Goal: Transaction & Acquisition: Purchase product/service

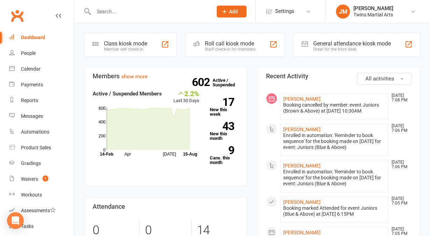
click at [246, 51] on div "Staff check-in for members" at bounding box center [230, 49] width 51 height 5
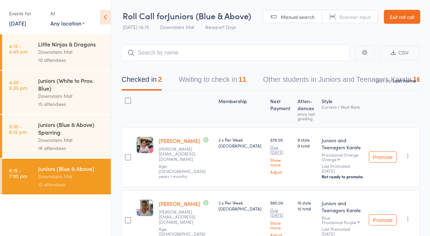
click at [320, 35] on main "CSV Checked in 2 Waiting to check in 11 Other students in Juniors and Teenagers…" at bounding box center [270, 157] width 319 height 247
click at [241, 85] on button "Waiting to check in 11" at bounding box center [212, 81] width 67 height 19
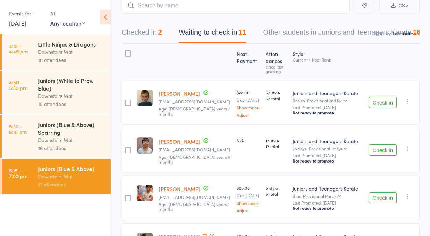
scroll to position [48, 0]
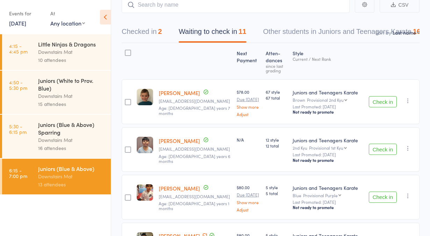
click at [379, 96] on button "Check in" at bounding box center [383, 101] width 28 height 11
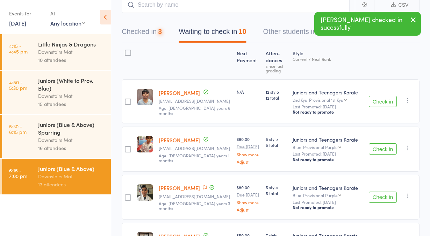
click at [379, 96] on button "Check in" at bounding box center [383, 101] width 28 height 11
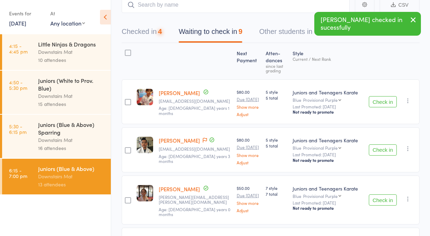
click at [379, 96] on button "Check in" at bounding box center [383, 101] width 28 height 11
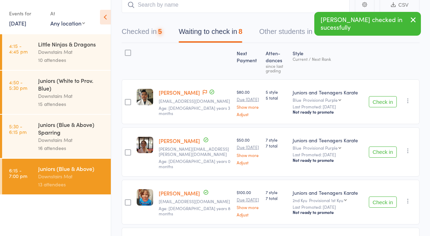
click at [379, 96] on button "Check in" at bounding box center [383, 101] width 28 height 11
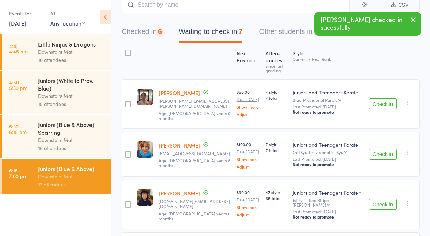
click at [379, 98] on button "Check in" at bounding box center [383, 103] width 28 height 11
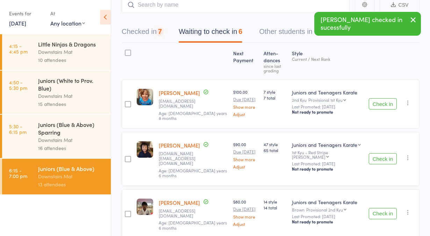
click at [379, 98] on button "Check in" at bounding box center [383, 103] width 28 height 11
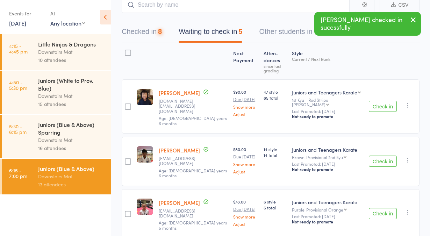
click at [379, 101] on button "Check in" at bounding box center [383, 106] width 28 height 11
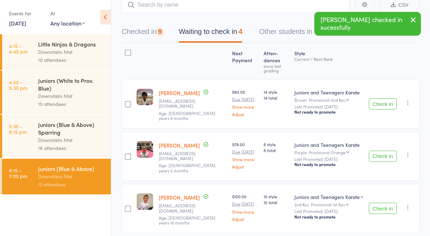
click at [379, 98] on button "Check in" at bounding box center [383, 103] width 28 height 11
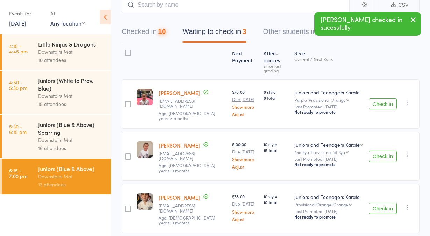
click at [379, 98] on button "Check in" at bounding box center [383, 103] width 28 height 11
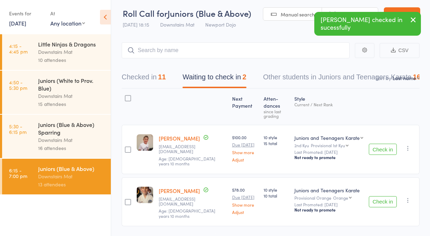
click at [379, 144] on button "Check in" at bounding box center [383, 149] width 28 height 11
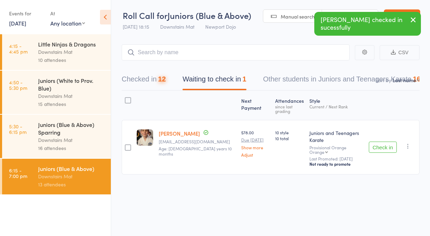
scroll to position [0, 0]
click at [170, 83] on div "Checked in 12 Waiting to check in 1 Other students in Juniors and Teenagers Kar…" at bounding box center [274, 81] width 323 height 19
click at [162, 82] on div "12" at bounding box center [162, 80] width 8 height 8
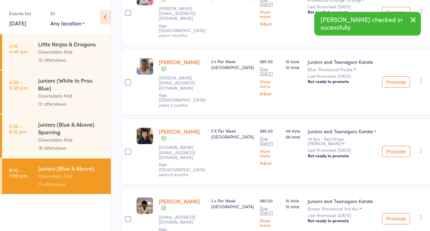
scroll to position [603, 0]
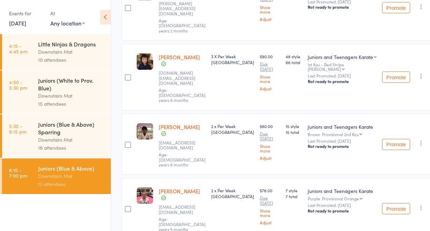
scroll to position [627, 0]
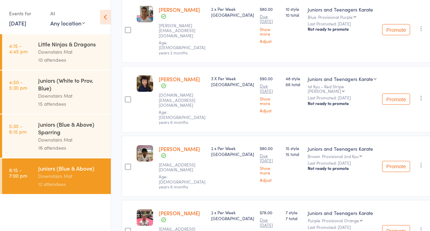
scroll to position [546, 0]
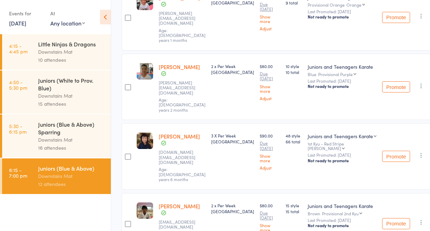
click at [80, 123] on div "Juniors (Blue & Above) Sparring" at bounding box center [71, 128] width 67 height 15
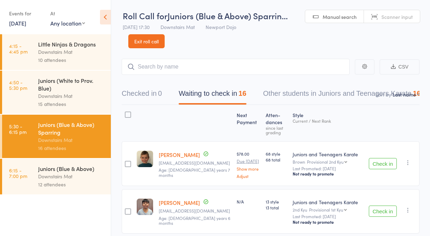
click at [384, 158] on button "Check in" at bounding box center [383, 163] width 28 height 11
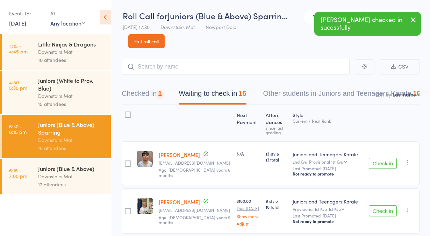
click at [384, 158] on button "Check in" at bounding box center [383, 163] width 28 height 11
click at [384, 205] on button "Check in" at bounding box center [383, 210] width 28 height 11
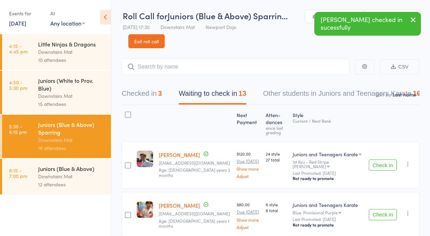
click at [384, 159] on button "Check in" at bounding box center [383, 164] width 28 height 11
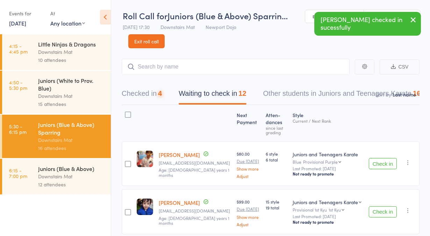
click at [384, 158] on button "Check in" at bounding box center [383, 163] width 28 height 11
click at [384, 206] on button "Check in" at bounding box center [383, 211] width 28 height 11
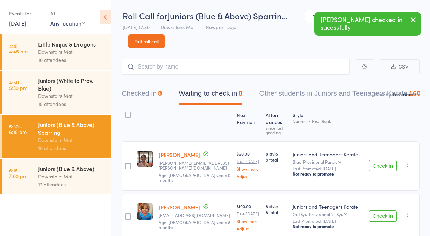
click at [384, 160] on button "Check in" at bounding box center [383, 165] width 28 height 11
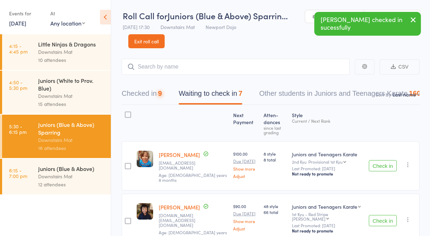
click at [384, 160] on button "Check in" at bounding box center [383, 165] width 28 height 11
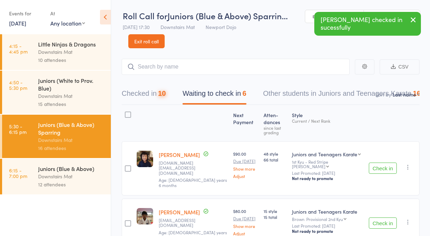
click at [384, 163] on button "Check in" at bounding box center [383, 168] width 28 height 11
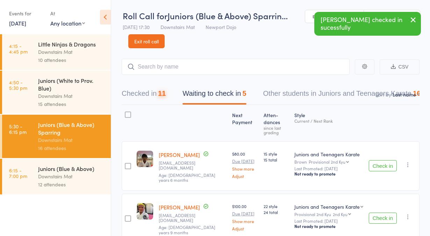
click at [384, 160] on button "Check in" at bounding box center [383, 165] width 28 height 11
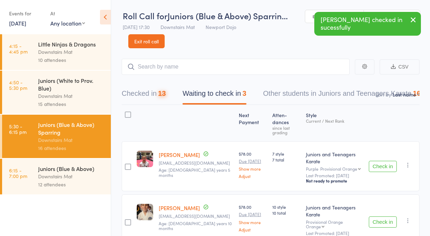
click at [384, 161] on button "Check in" at bounding box center [383, 166] width 28 height 11
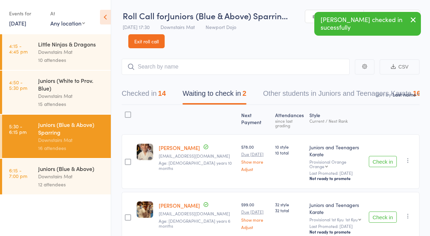
click at [384, 156] on button "Check in" at bounding box center [383, 161] width 28 height 11
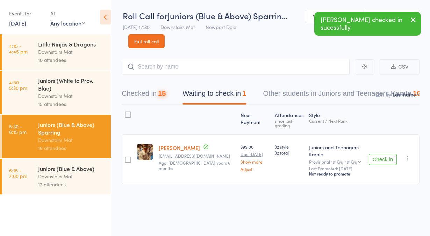
click at [384, 156] on button "Check in" at bounding box center [383, 159] width 28 height 11
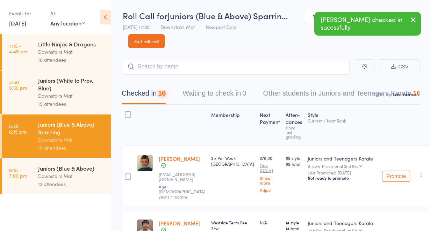
click at [95, 78] on div "Juniors (White to Prov. Blue)" at bounding box center [71, 84] width 67 height 15
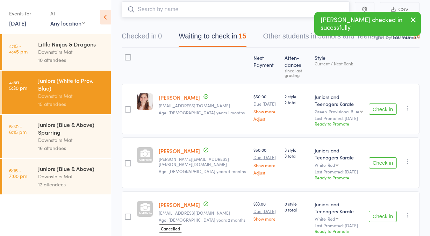
scroll to position [58, 0]
click at [390, 103] on button "Check in" at bounding box center [383, 108] width 28 height 11
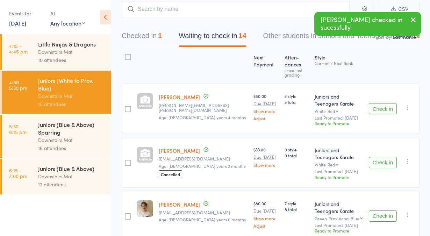
click at [390, 103] on button "Check in" at bounding box center [383, 108] width 28 height 11
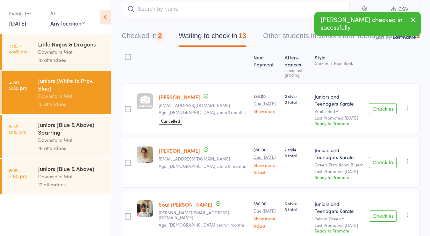
click at [390, 103] on button "Check in" at bounding box center [383, 108] width 28 height 11
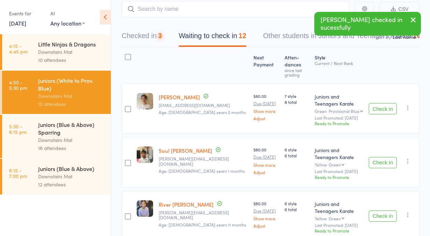
click at [390, 103] on button "Check in" at bounding box center [383, 108] width 28 height 11
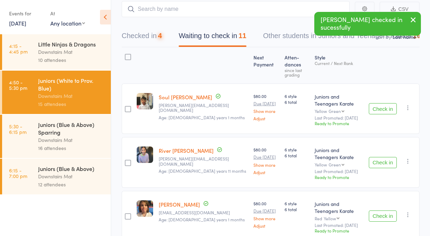
click at [390, 103] on button "Check in" at bounding box center [383, 108] width 28 height 11
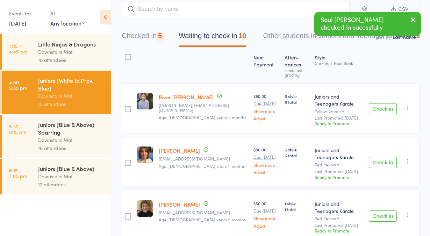
click at [390, 103] on button "Check in" at bounding box center [383, 108] width 28 height 11
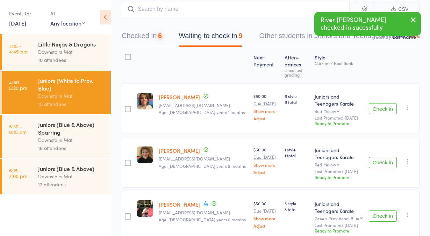
click at [390, 103] on button "Check in" at bounding box center [383, 108] width 28 height 11
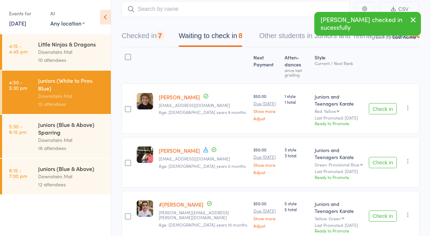
click at [390, 103] on button "Check in" at bounding box center [383, 108] width 28 height 11
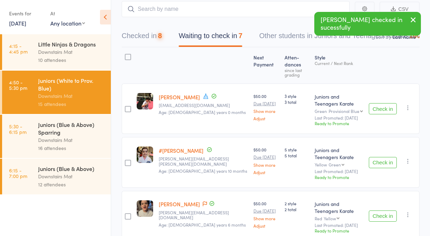
click at [390, 103] on button "Check in" at bounding box center [383, 108] width 28 height 11
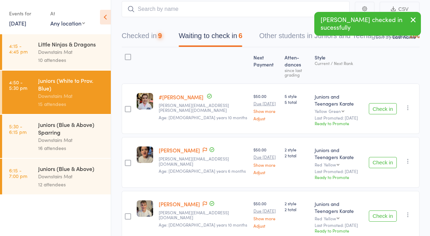
click at [390, 103] on button "Check in" at bounding box center [383, 108] width 28 height 11
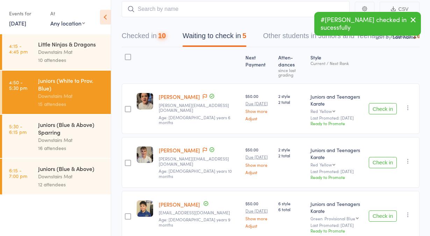
click at [390, 103] on button "Check in" at bounding box center [383, 108] width 28 height 11
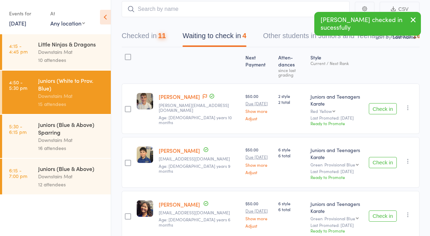
click at [390, 103] on button "Check in" at bounding box center [383, 108] width 28 height 11
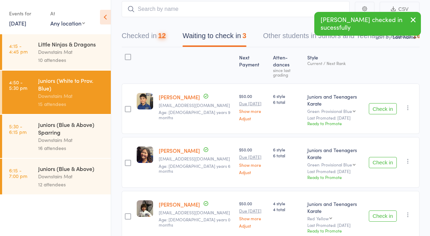
click at [390, 103] on button "Check in" at bounding box center [383, 108] width 28 height 11
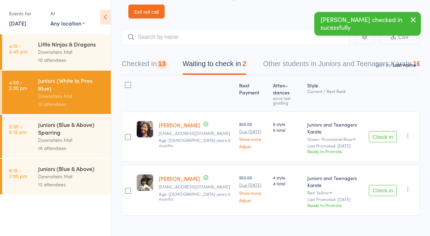
click at [390, 101] on div "Next Payment Atten­dances since last grading Style Current / Next Rank edit Sam…" at bounding box center [271, 147] width 298 height 144
click at [377, 131] on button "Check in" at bounding box center [383, 136] width 28 height 11
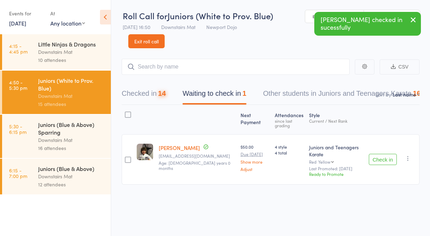
click at [377, 127] on div "Next Payment Atten­dances since last grading Style Current / Next Rank edit Dom…" at bounding box center [271, 146] width 298 height 83
click at [378, 159] on button "Check in" at bounding box center [383, 159] width 28 height 11
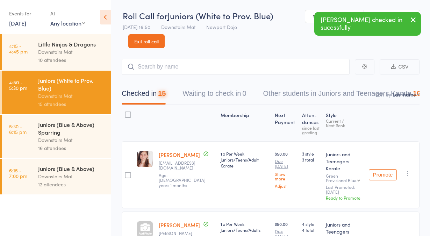
click at [83, 53] on div "Downstairs Mat" at bounding box center [71, 52] width 67 height 8
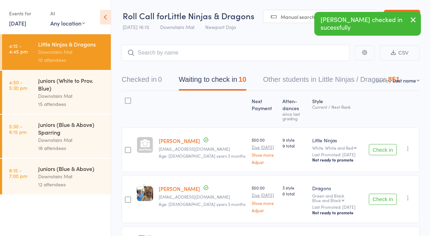
click at [375, 144] on button "Check in" at bounding box center [383, 149] width 28 height 11
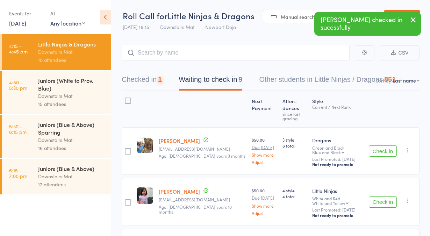
click at [375, 145] on button "Check in" at bounding box center [383, 150] width 28 height 11
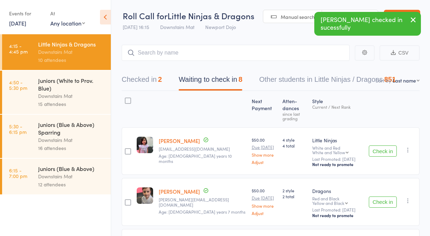
click at [409, 146] on icon "button" at bounding box center [407, 149] width 7 height 7
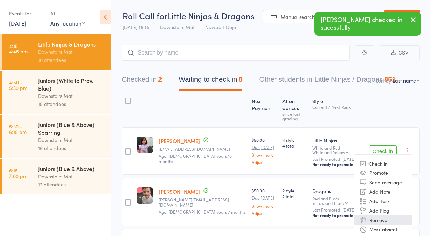
click at [374, 215] on li "Remove" at bounding box center [383, 219] width 58 height 9
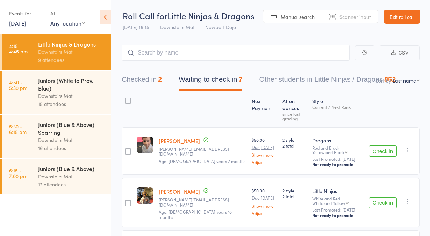
click at [381, 145] on button "Check in" at bounding box center [383, 150] width 28 height 11
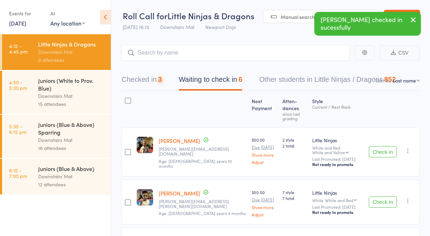
click at [381, 146] on button "Check in" at bounding box center [383, 151] width 28 height 11
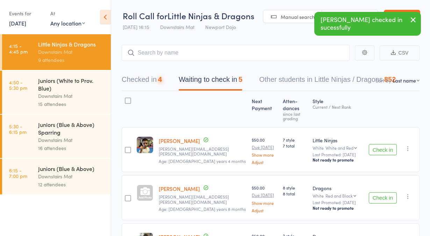
click at [381, 144] on button "Check in" at bounding box center [383, 149] width 28 height 11
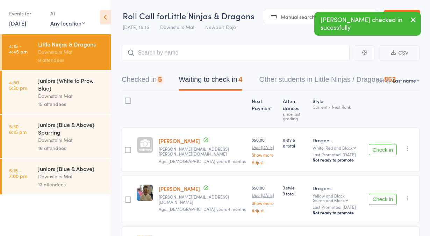
click at [381, 144] on button "Check in" at bounding box center [383, 149] width 28 height 11
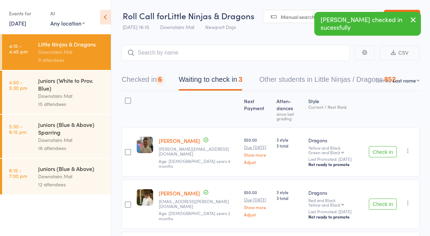
click at [381, 146] on button "Check in" at bounding box center [383, 151] width 28 height 11
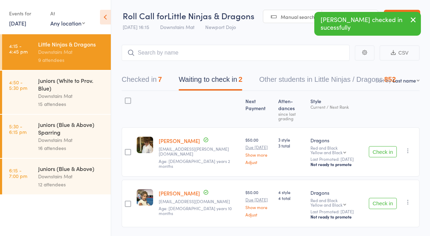
click at [381, 146] on button "Check in" at bounding box center [383, 151] width 28 height 11
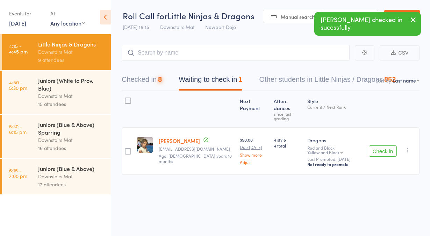
click at [381, 145] on button "Check in" at bounding box center [383, 150] width 28 height 11
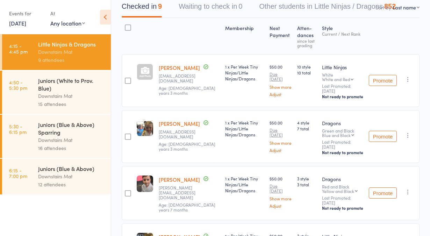
scroll to position [73, 0]
click at [94, 95] on div "Downstairs Mat" at bounding box center [71, 96] width 67 height 8
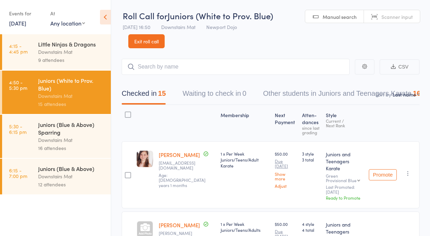
click at [139, 42] on link "Exit roll call" at bounding box center [146, 41] width 36 height 14
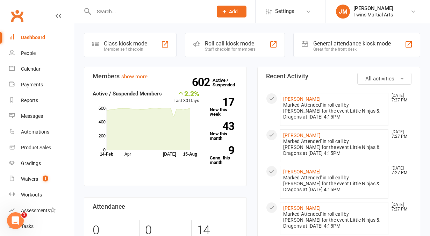
click at [122, 19] on div at bounding box center [146, 11] width 124 height 23
click at [37, 142] on link "Product Sales" at bounding box center [41, 148] width 65 height 16
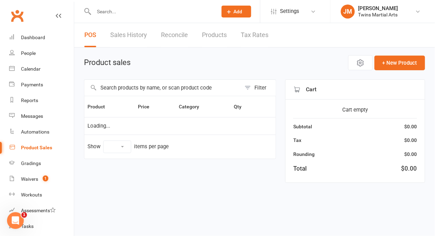
select select "10"
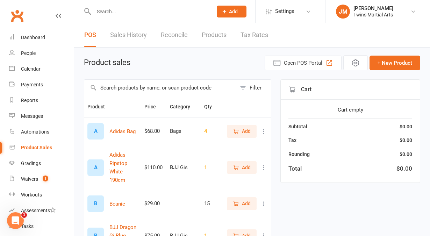
click at [194, 87] on input "text" at bounding box center [160, 88] width 152 height 16
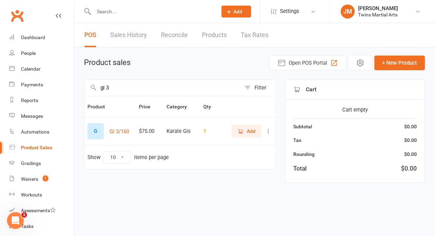
type input "gi 3"
click at [238, 133] on icon "button" at bounding box center [240, 131] width 6 height 6
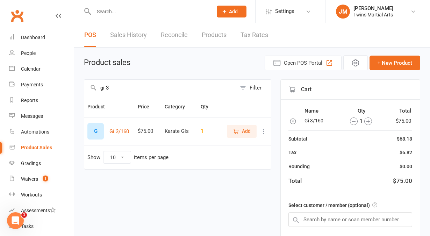
scroll to position [52, 0]
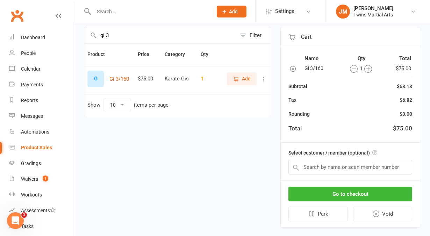
click at [405, 124] on div "$75.00" at bounding box center [402, 128] width 19 height 9
click at [322, 163] on input "text" at bounding box center [350, 167] width 124 height 15
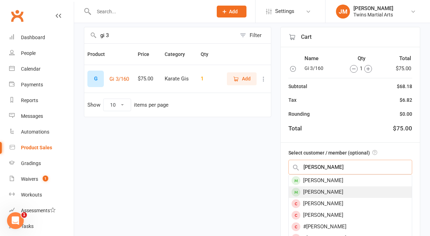
type input "felix bou"
click at [333, 195] on div "Felix Bourke" at bounding box center [350, 192] width 123 height 12
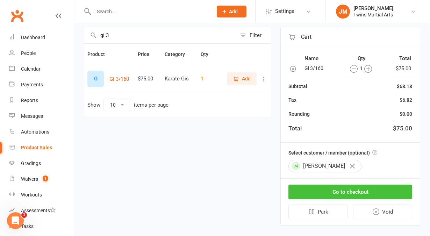
click at [342, 192] on button "Go to checkout" at bounding box center [350, 192] width 124 height 15
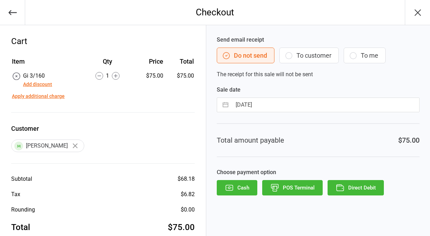
click at [160, 75] on div "$75.00" at bounding box center [148, 76] width 29 height 8
click at [177, 76] on td "$75.00" at bounding box center [180, 80] width 28 height 17
click at [44, 83] on button "Add discount" at bounding box center [37, 84] width 29 height 7
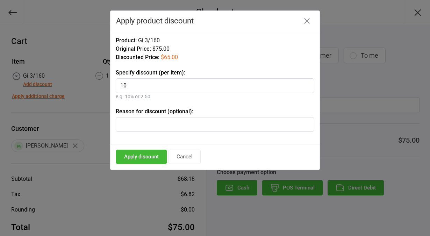
type input "1"
type input "75"
click at [149, 157] on button "Apply discount" at bounding box center [141, 157] width 51 height 14
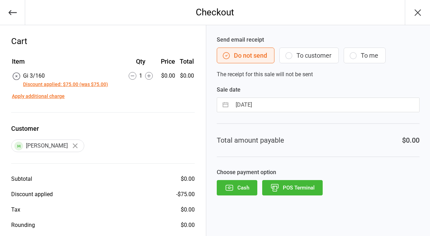
click at [291, 180] on button "POS Terminal" at bounding box center [292, 187] width 60 height 15
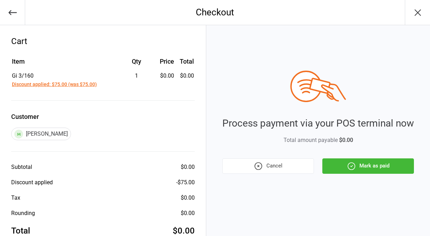
click at [352, 165] on icon "button" at bounding box center [351, 165] width 1 height 1
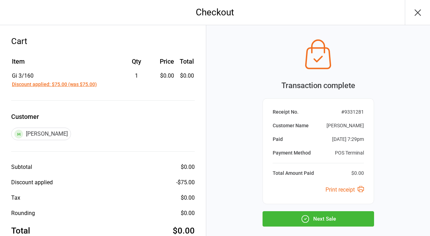
click at [414, 16] on icon "button" at bounding box center [417, 12] width 11 height 11
